Goal: Transaction & Acquisition: Purchase product/service

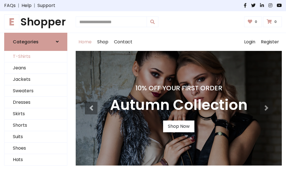
click at [36, 56] on link "T-Shirts" at bounding box center [35, 56] width 63 height 11
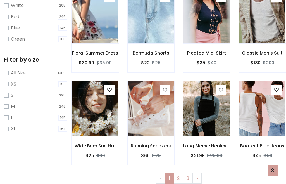
scroll to position [10, 0]
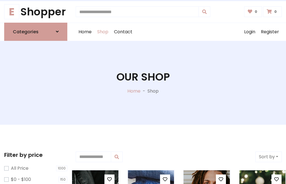
click at [143, 82] on h1 "Our Shop" at bounding box center [142, 77] width 53 height 13
click at [179, 32] on div "Home Shop Contact Log out Login Register" at bounding box center [179, 32] width 206 height 18
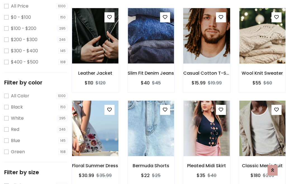
click at [206, 46] on img at bounding box center [207, 36] width 56 height 134
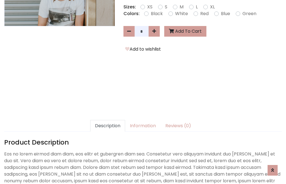
scroll to position [137, 0]
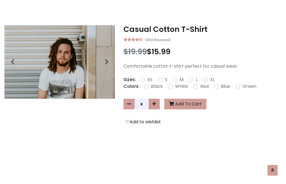
click at [202, 29] on h3 "Casual Cotton T-Shirt" at bounding box center [202, 29] width 158 height 9
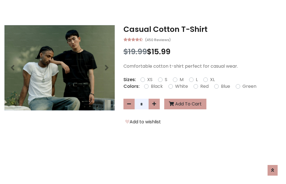
click at [202, 29] on h3 "Casual Cotton T-Shirt" at bounding box center [202, 29] width 158 height 9
